Goal: Find specific page/section: Find specific page/section

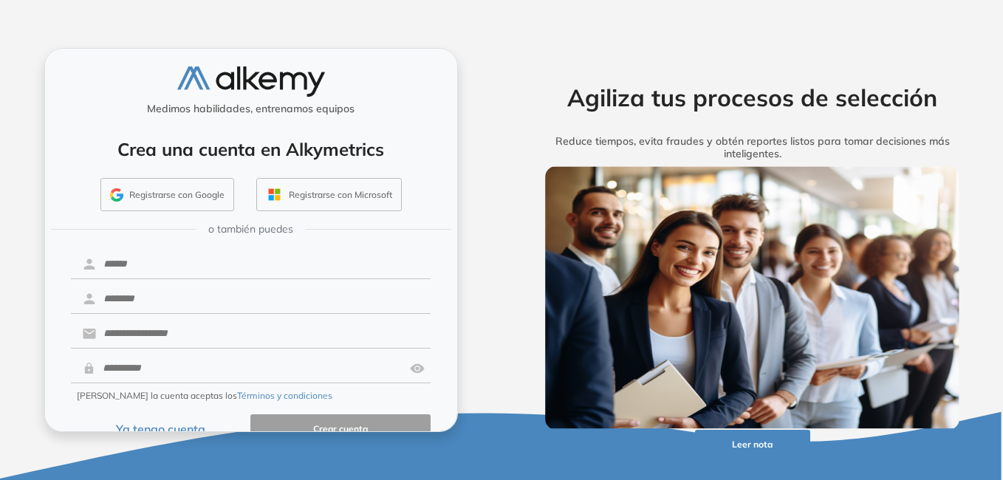
click at [188, 424] on button "Ya tengo cuenta" at bounding box center [161, 428] width 180 height 29
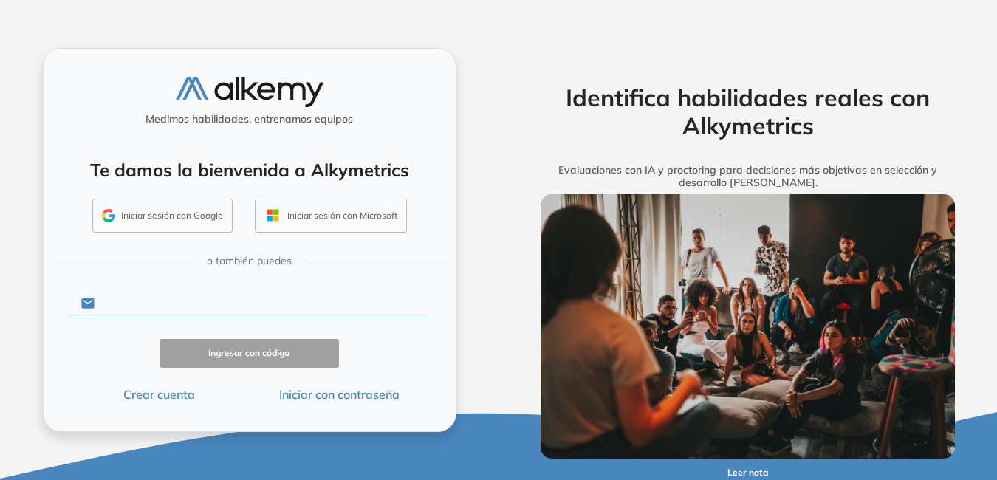
click at [223, 299] on input "text" at bounding box center [262, 304] width 335 height 28
type input "**********"
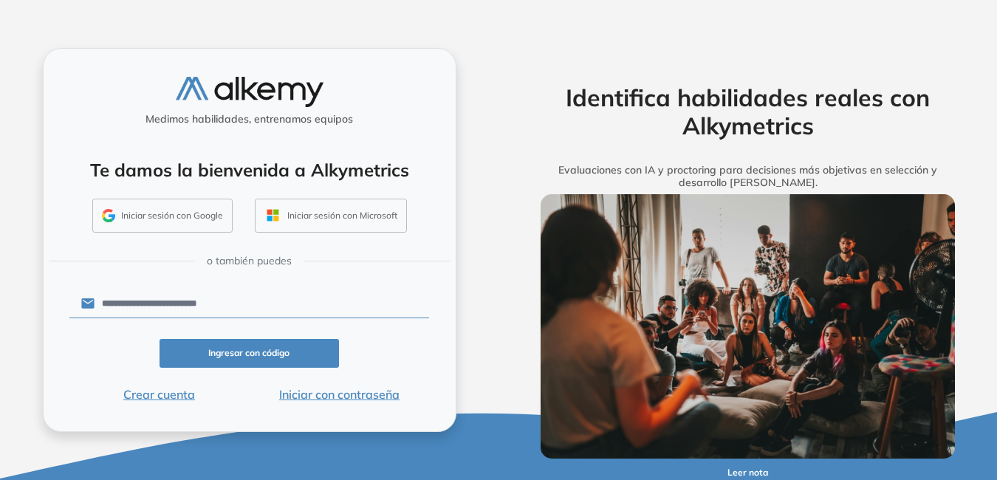
click at [366, 400] on button "Iniciar con contraseña" at bounding box center [339, 395] width 180 height 18
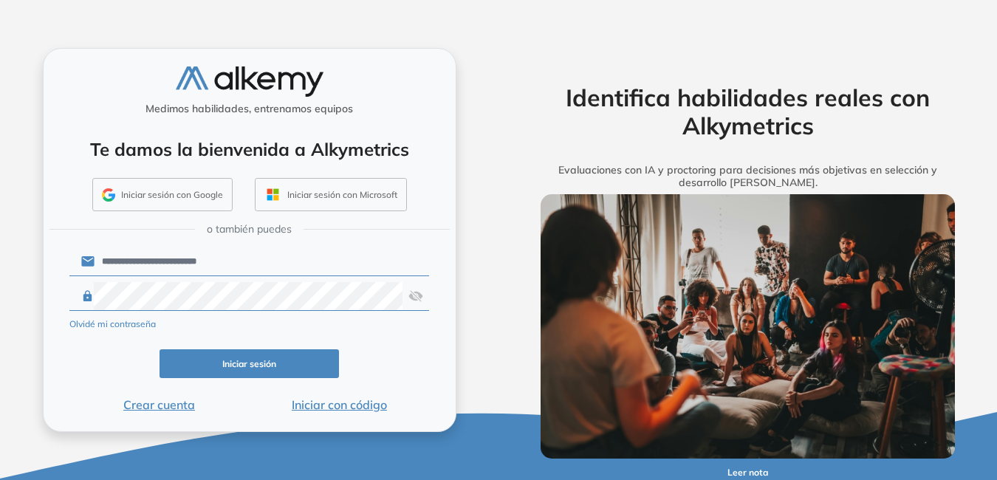
click at [415, 296] on img at bounding box center [416, 296] width 15 height 28
click at [268, 368] on button "Iniciar sesión" at bounding box center [250, 363] width 180 height 29
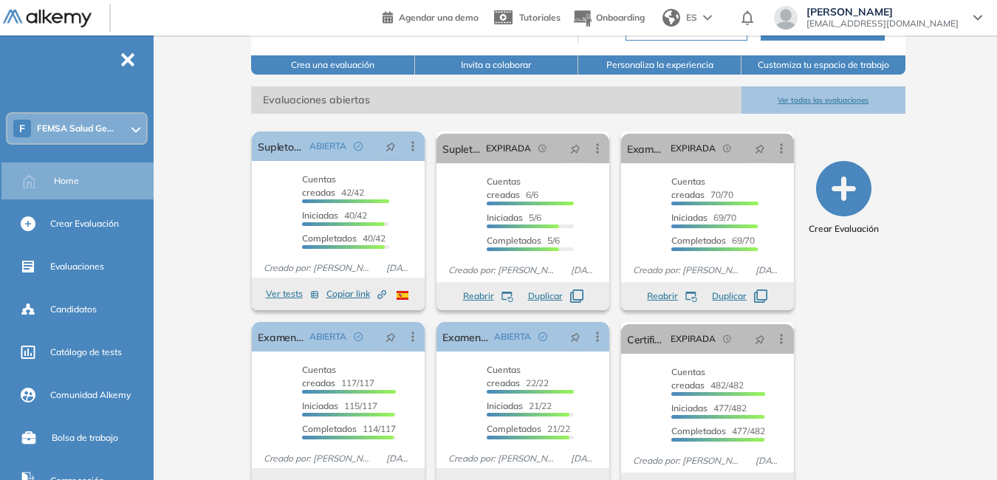
scroll to position [211, 0]
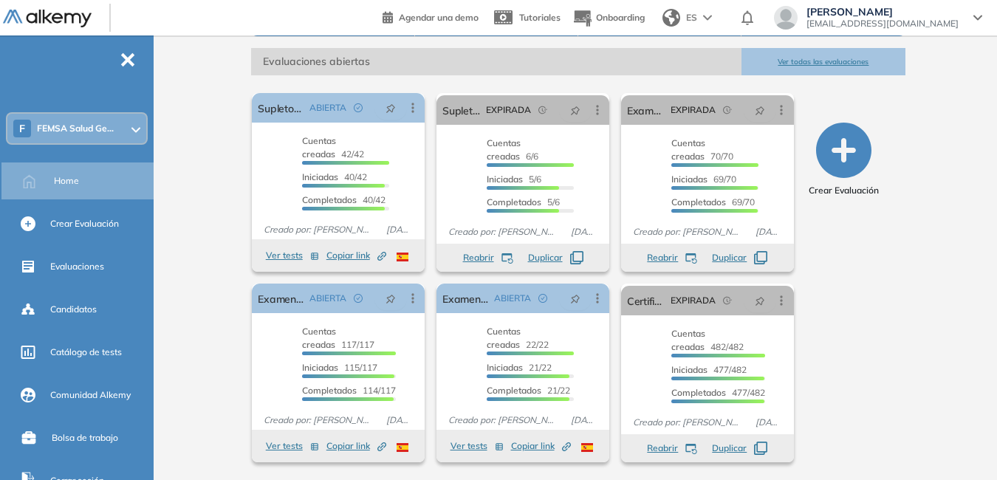
click at [855, 59] on button "Ver todas las evaluaciones" at bounding box center [823, 61] width 163 height 27
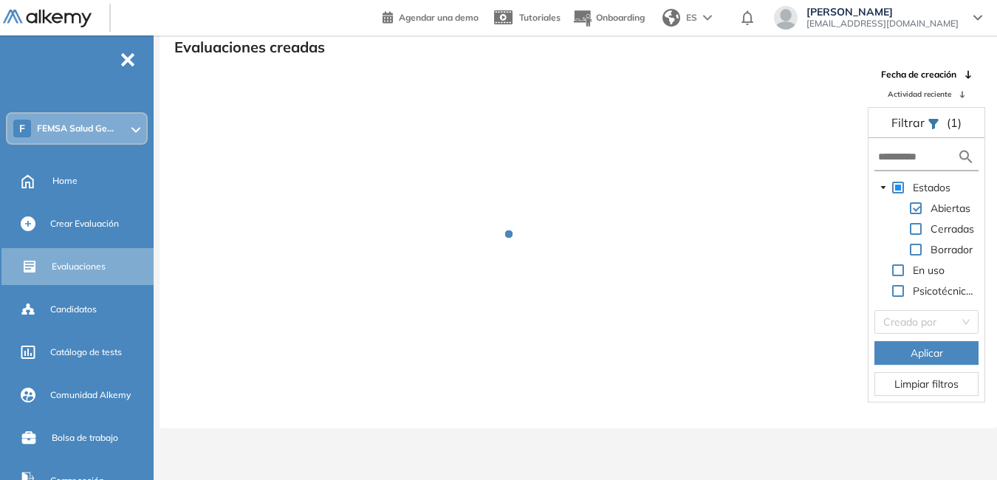
scroll to position [35, 0]
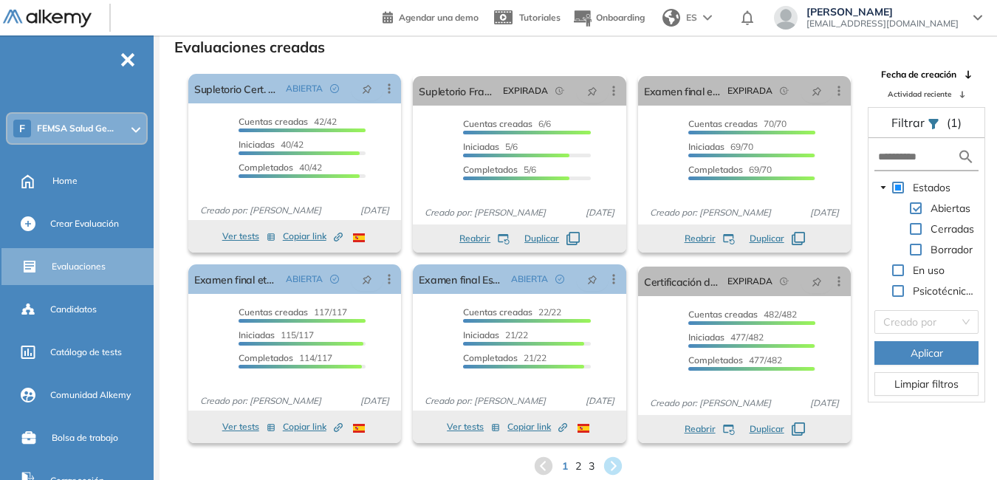
click at [576, 467] on span "2" at bounding box center [578, 467] width 6 height 16
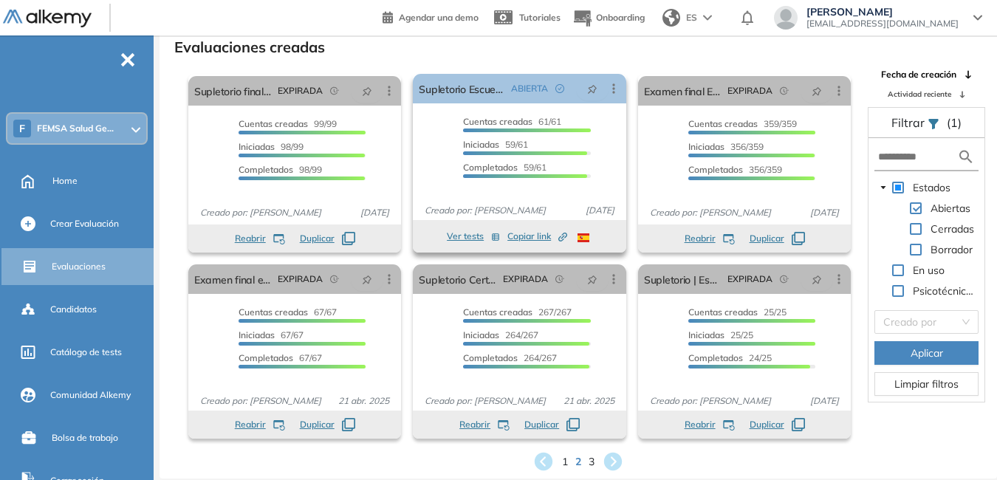
click at [488, 136] on div "Cuentas creadas 61/61 Prefiltrados 0/61 Iniciadas 59/61 Completados 59/61" at bounding box center [526, 149] width 127 height 69
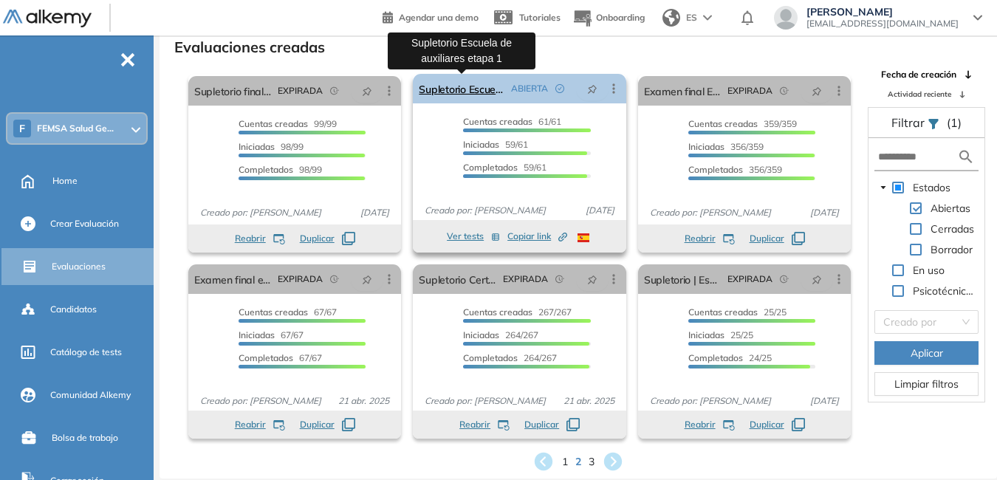
click at [474, 91] on link "Supletorio Escuela de auxiliares etapa 1" at bounding box center [462, 89] width 86 height 30
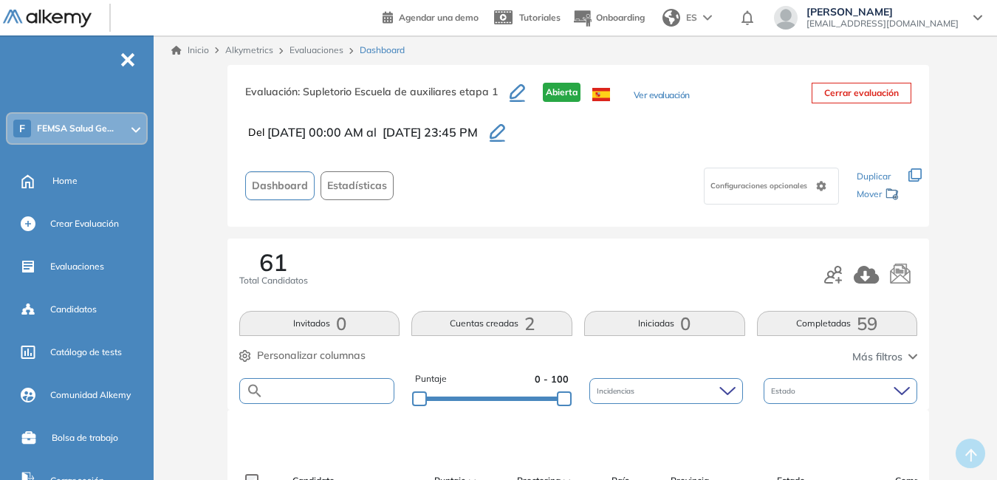
click at [330, 392] on input "text" at bounding box center [329, 391] width 130 height 11
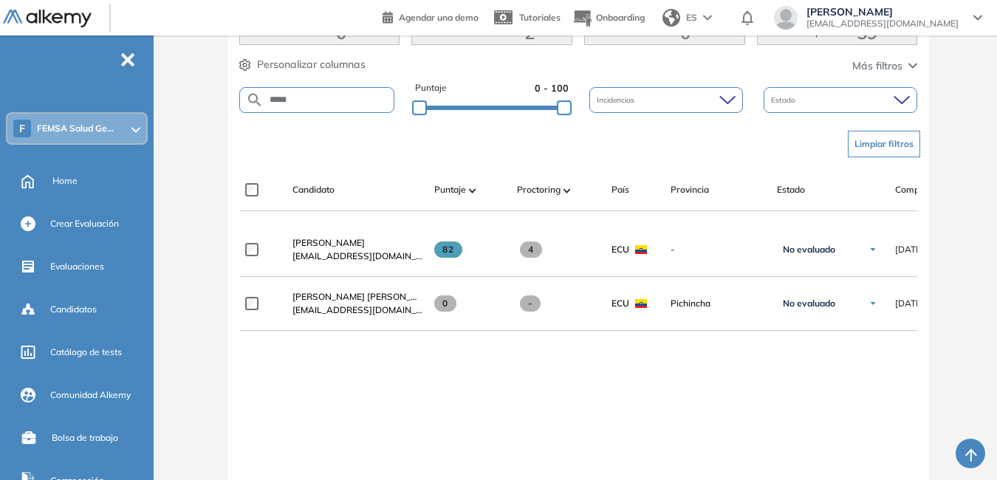
scroll to position [293, 0]
click at [703, 391] on div "**********" at bounding box center [578, 400] width 678 height 356
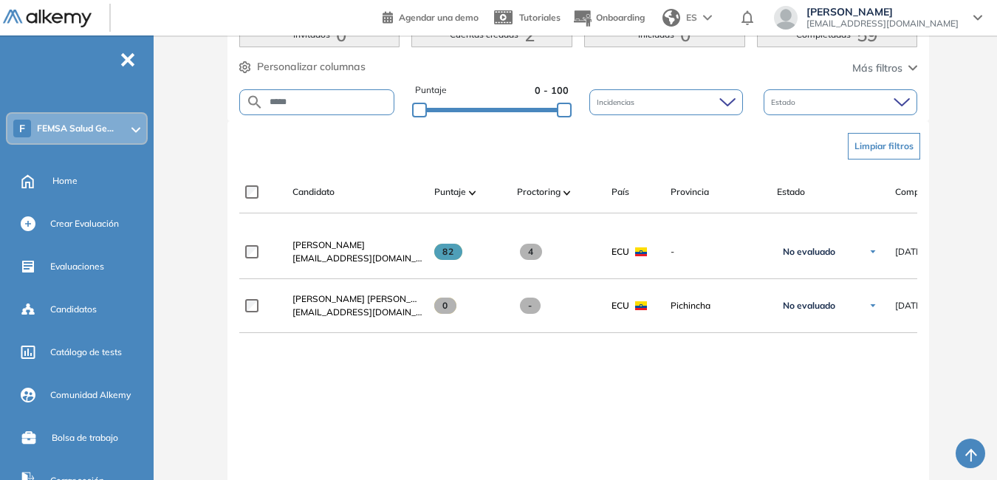
scroll to position [0, 0]
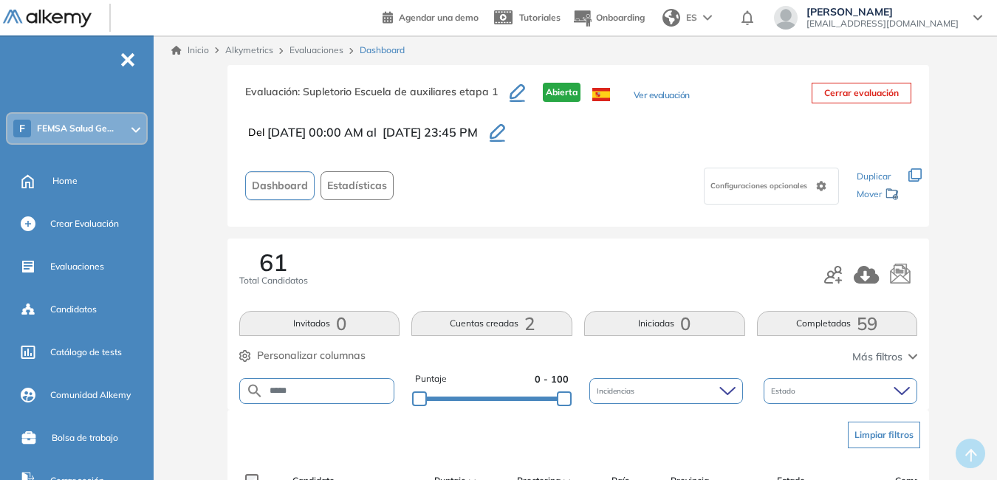
click at [349, 388] on input "*****" at bounding box center [329, 391] width 130 height 11
type input "*"
type input "****"
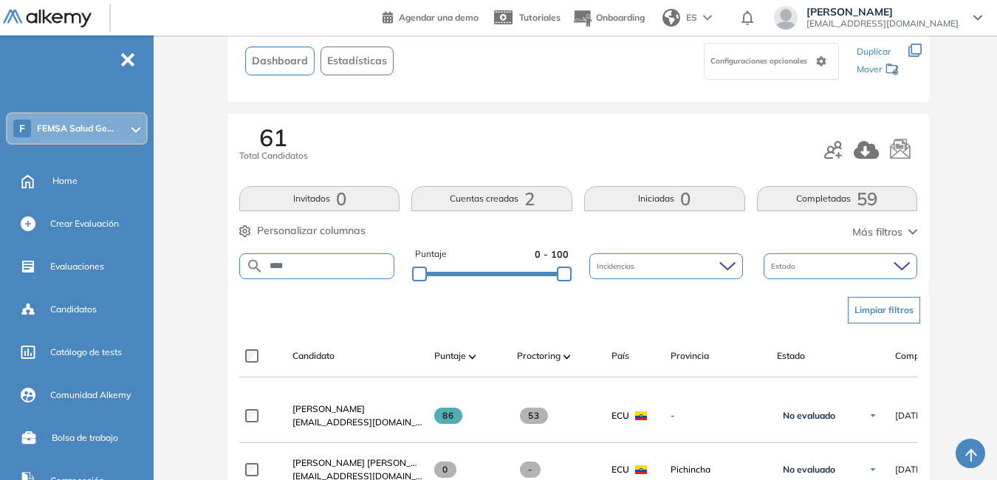
scroll to position [246, 0]
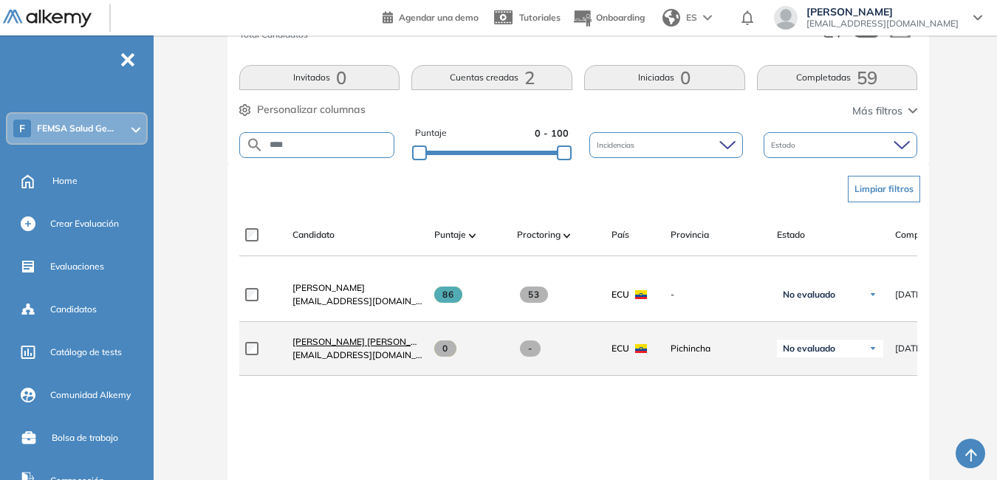
click at [356, 347] on span "Vela Mora Kevin Paul" at bounding box center [366, 341] width 147 height 11
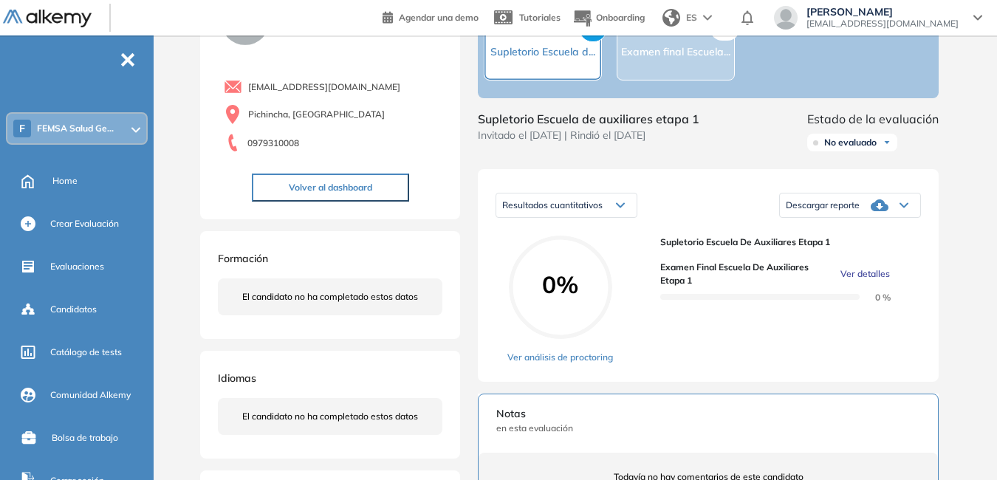
scroll to position [180, 0]
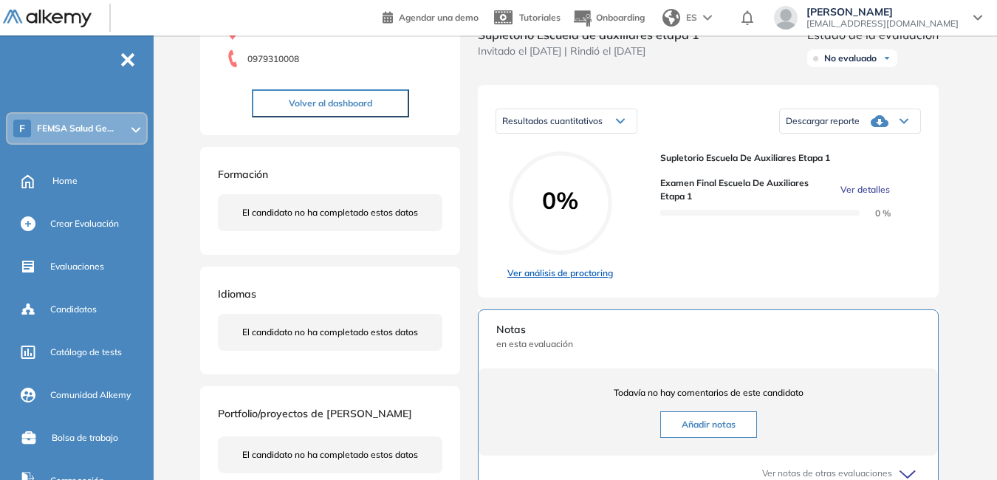
click at [539, 280] on link "Ver análisis de proctoring" at bounding box center [561, 273] width 106 height 13
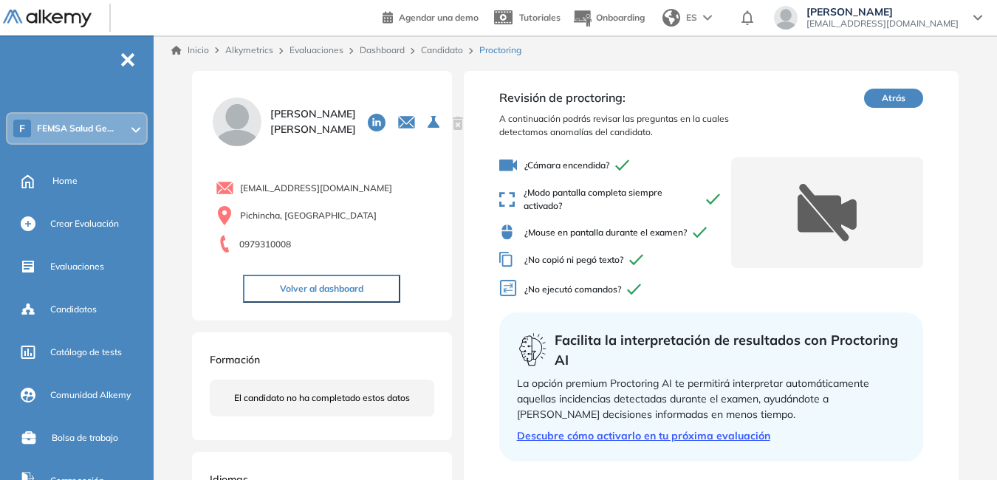
click at [378, 47] on link "Dashboard" at bounding box center [382, 49] width 45 height 11
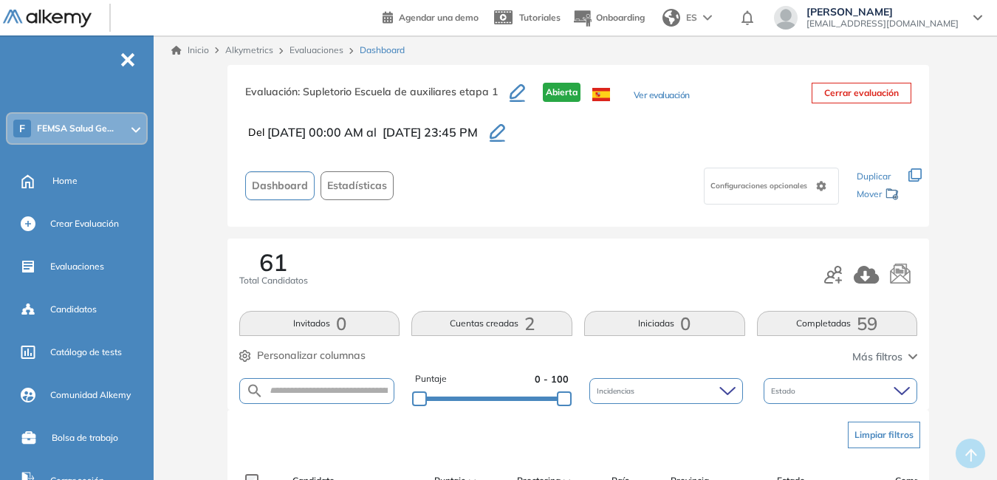
click at [489, 324] on button "Cuentas creadas 2" at bounding box center [491, 323] width 161 height 25
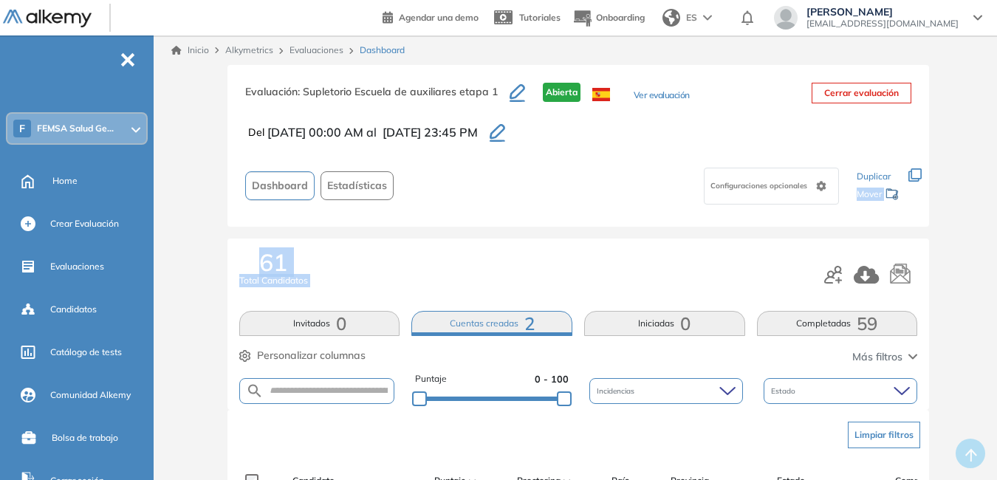
drag, startPoint x: 994, startPoint y: 173, endPoint x: 1002, endPoint y: 269, distance: 96.4
click at [997, 270] on html "Perfil Todos los espacios F FEMSA Salud Ge... Home Alkymetrics Crear Evaluación…" at bounding box center [498, 240] width 997 height 480
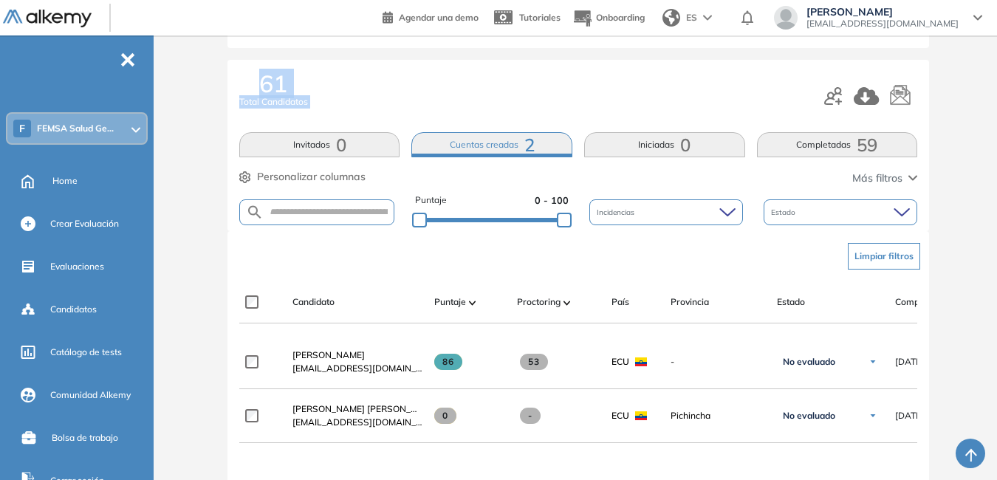
scroll to position [220, 0]
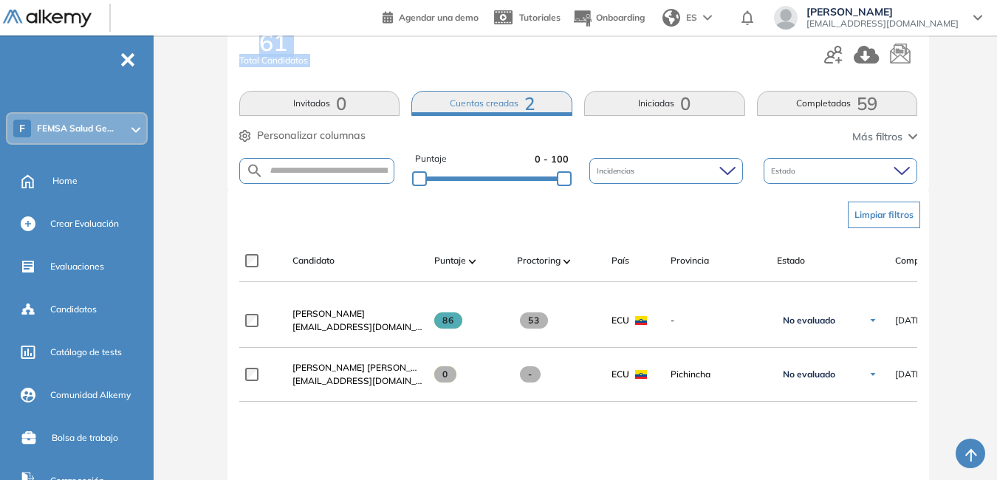
click at [485, 100] on button "Cuentas creadas 2" at bounding box center [491, 103] width 161 height 25
click at [310, 100] on button "Invitados 0" at bounding box center [319, 103] width 161 height 25
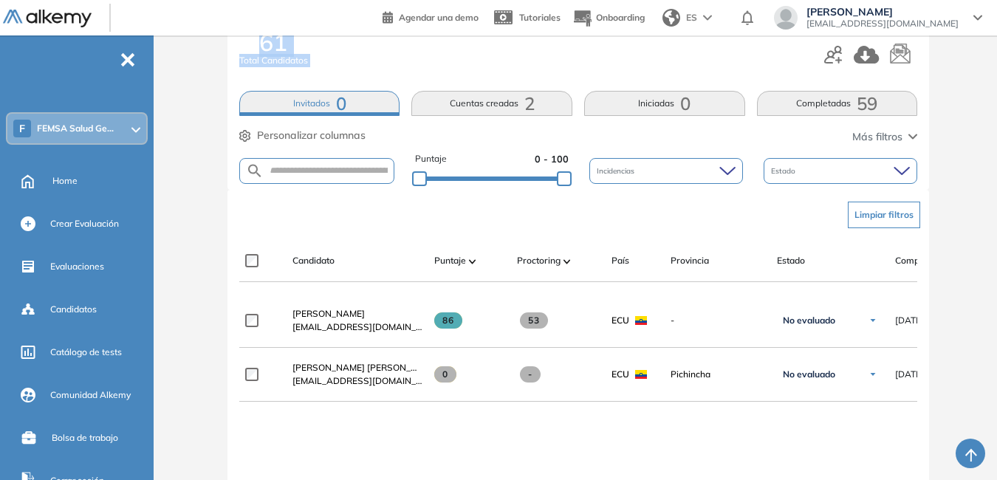
click at [665, 107] on button "Iniciadas 0" at bounding box center [664, 103] width 161 height 25
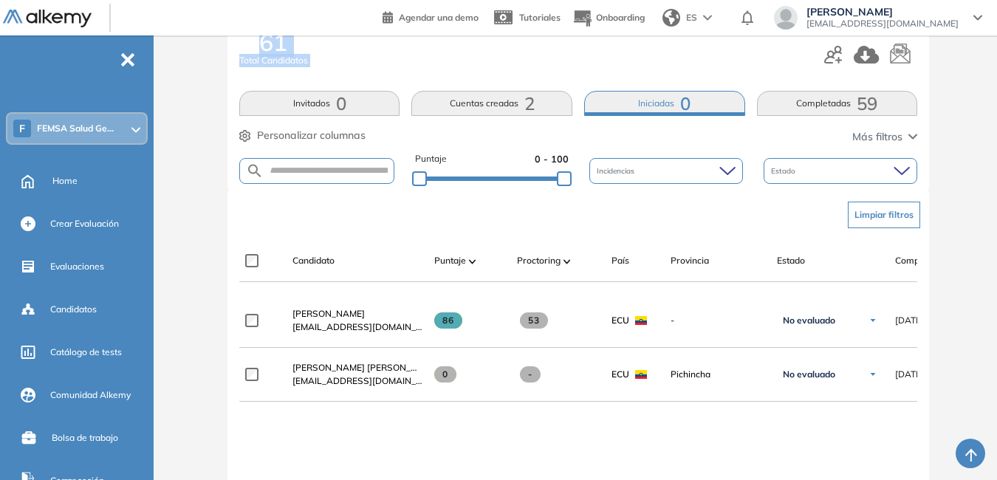
click at [807, 104] on button "Completadas 59" at bounding box center [837, 103] width 161 height 25
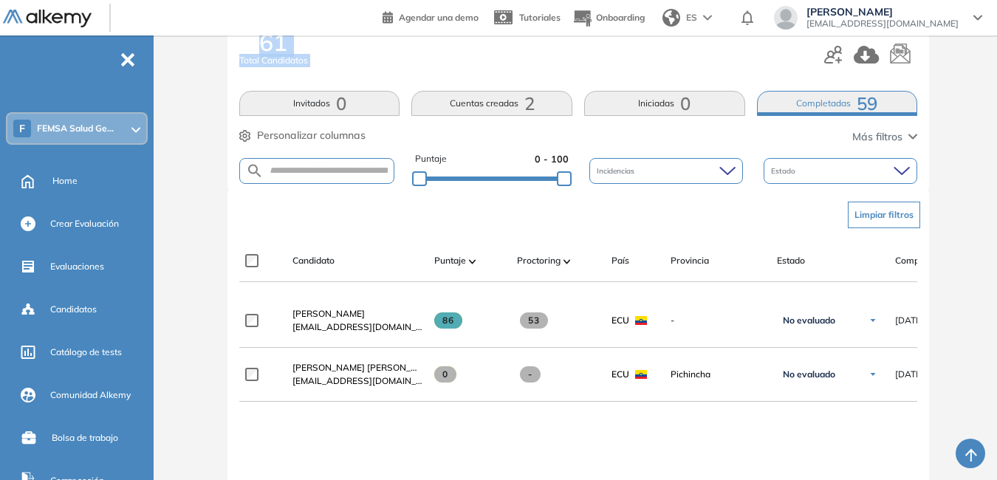
click at [512, 106] on button "Cuentas creadas 2" at bounding box center [491, 103] width 161 height 25
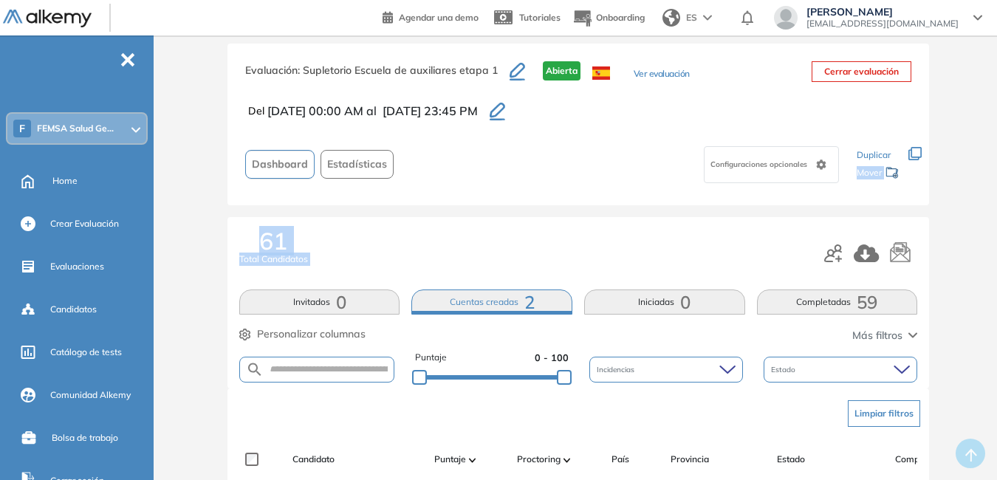
scroll to position [0, 0]
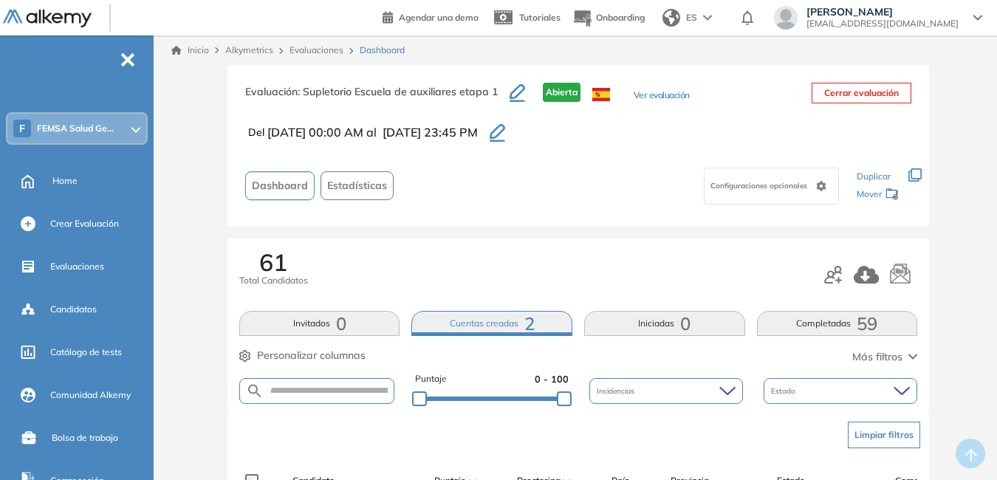
click at [643, 190] on div "Configuraciones opcionales" at bounding box center [622, 186] width 445 height 47
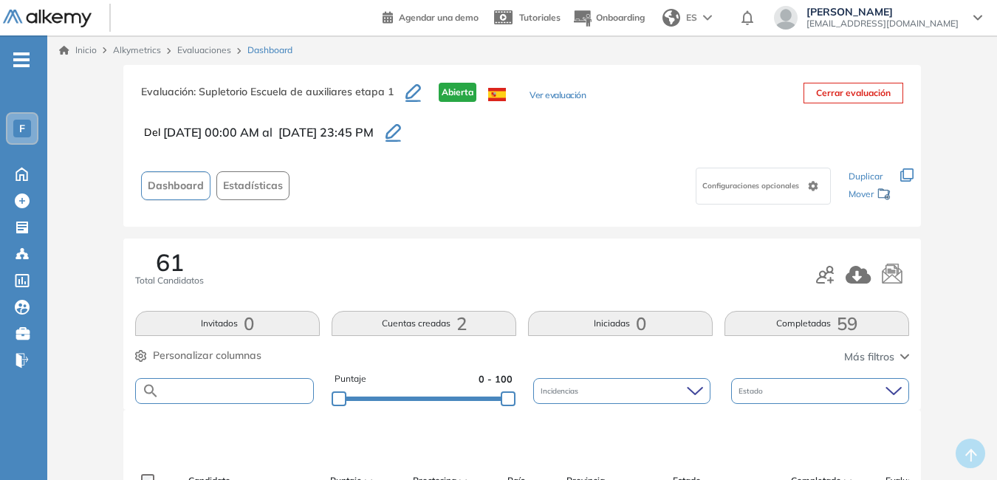
click at [264, 396] on input "text" at bounding box center [237, 391] width 154 height 11
type input "*****"
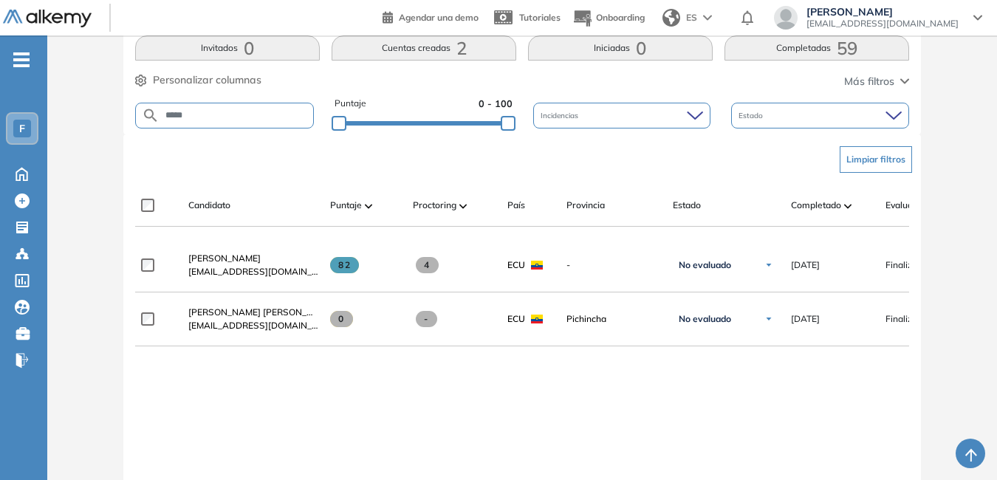
scroll to position [281, 0]
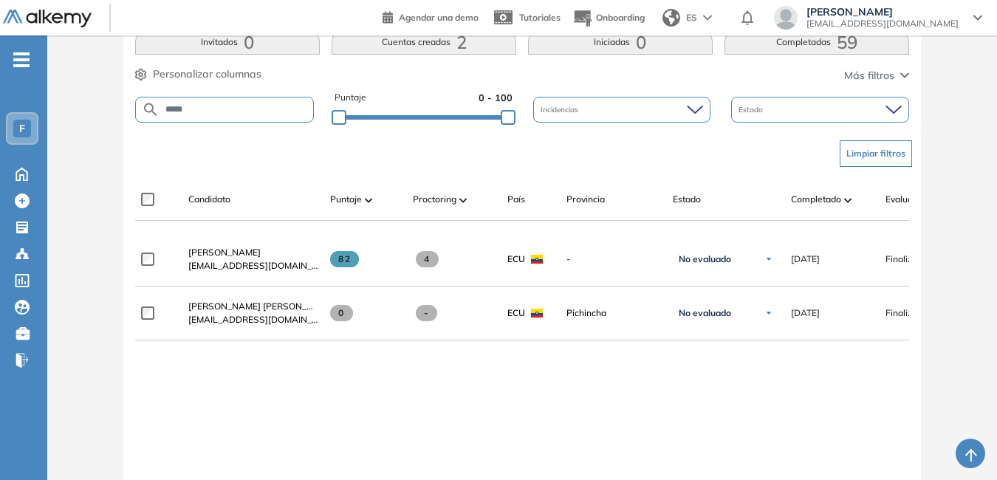
click at [386, 388] on div "**********" at bounding box center [522, 411] width 774 height 356
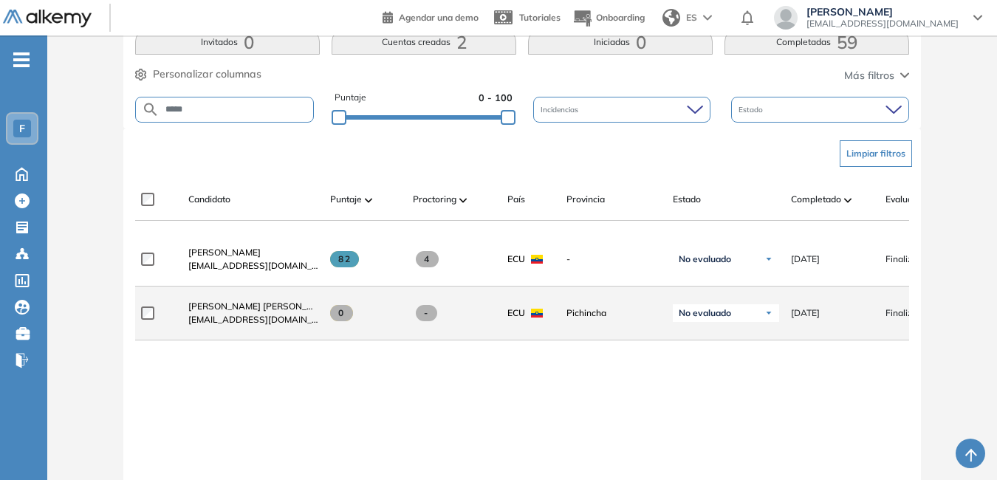
click at [424, 321] on span at bounding box center [426, 313] width 21 height 16
click at [308, 321] on div "Vela Mora Kevin Paul kevinvela10@outlook.com" at bounding box center [253, 313] width 130 height 27
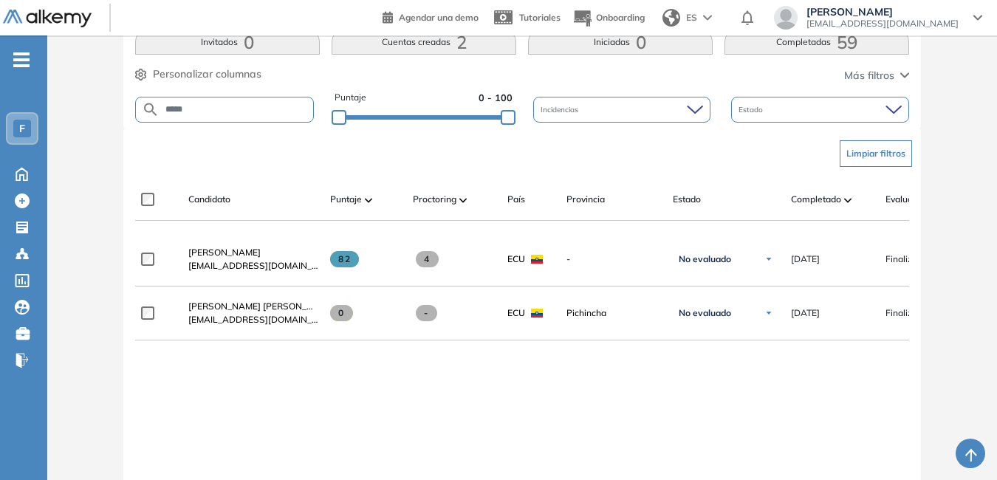
click at [912, 27] on span "cdlarar@corporaciongpf.com" at bounding box center [883, 24] width 152 height 12
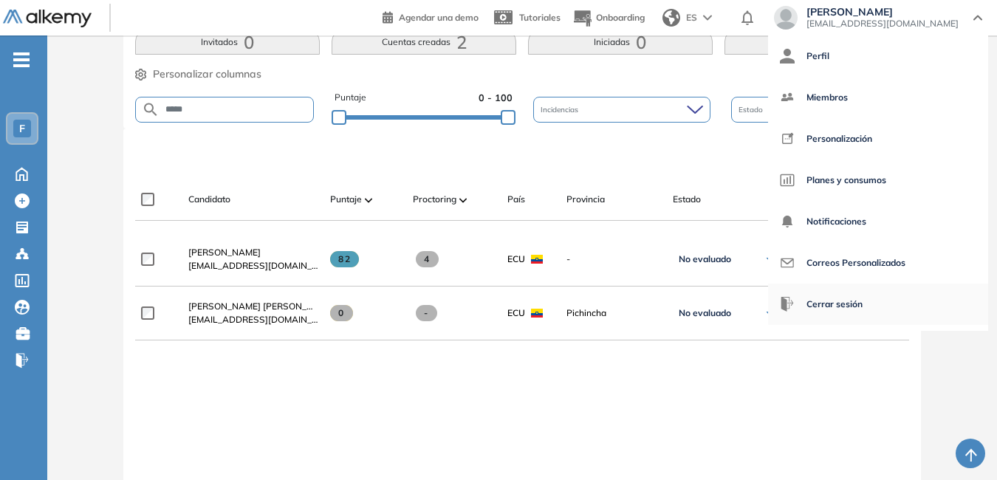
click at [863, 307] on span "Cerrar sesión" at bounding box center [835, 304] width 56 height 35
